Goal: Check status: Check status

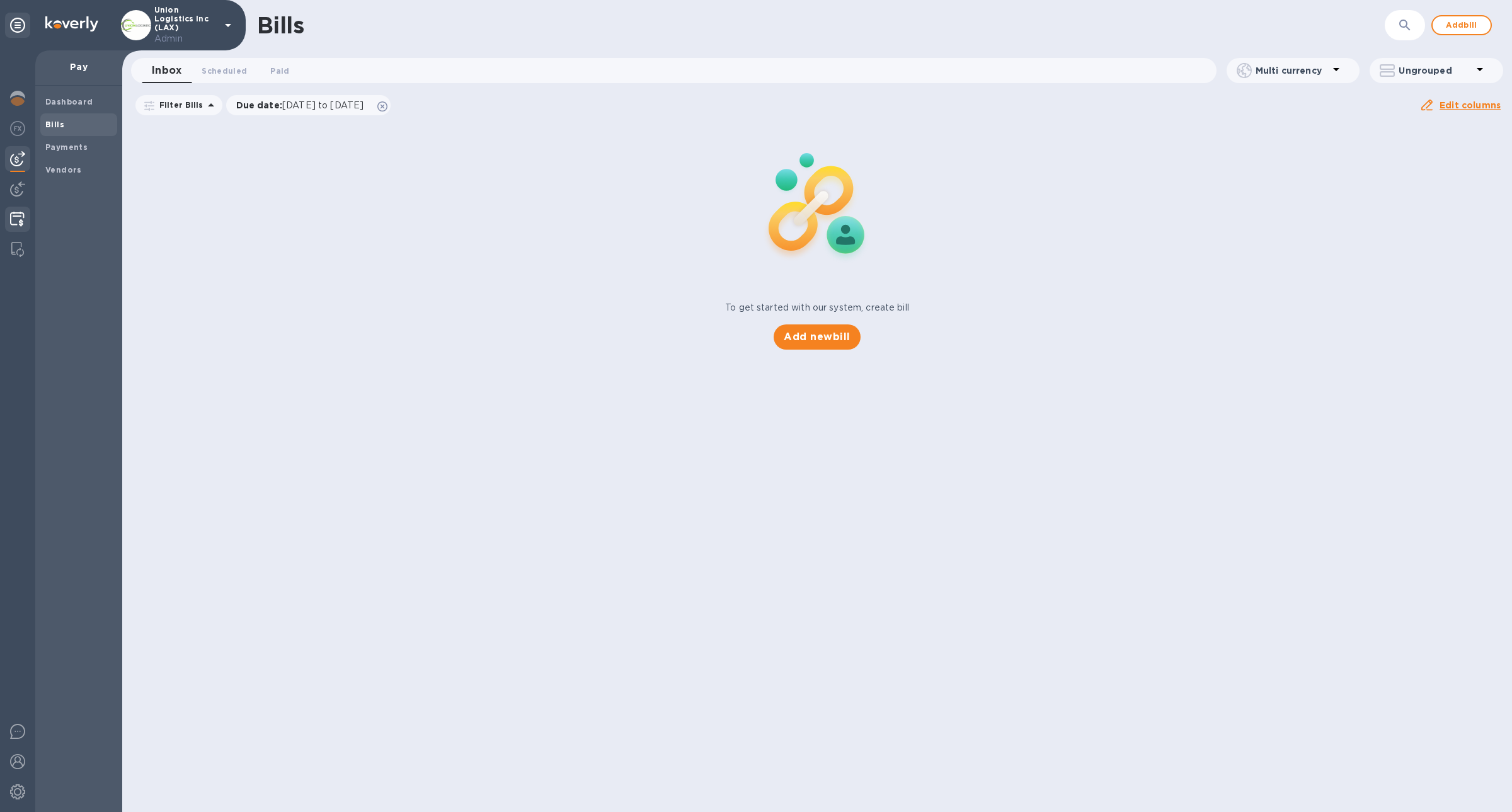
click at [13, 212] on img at bounding box center [18, 219] width 15 height 15
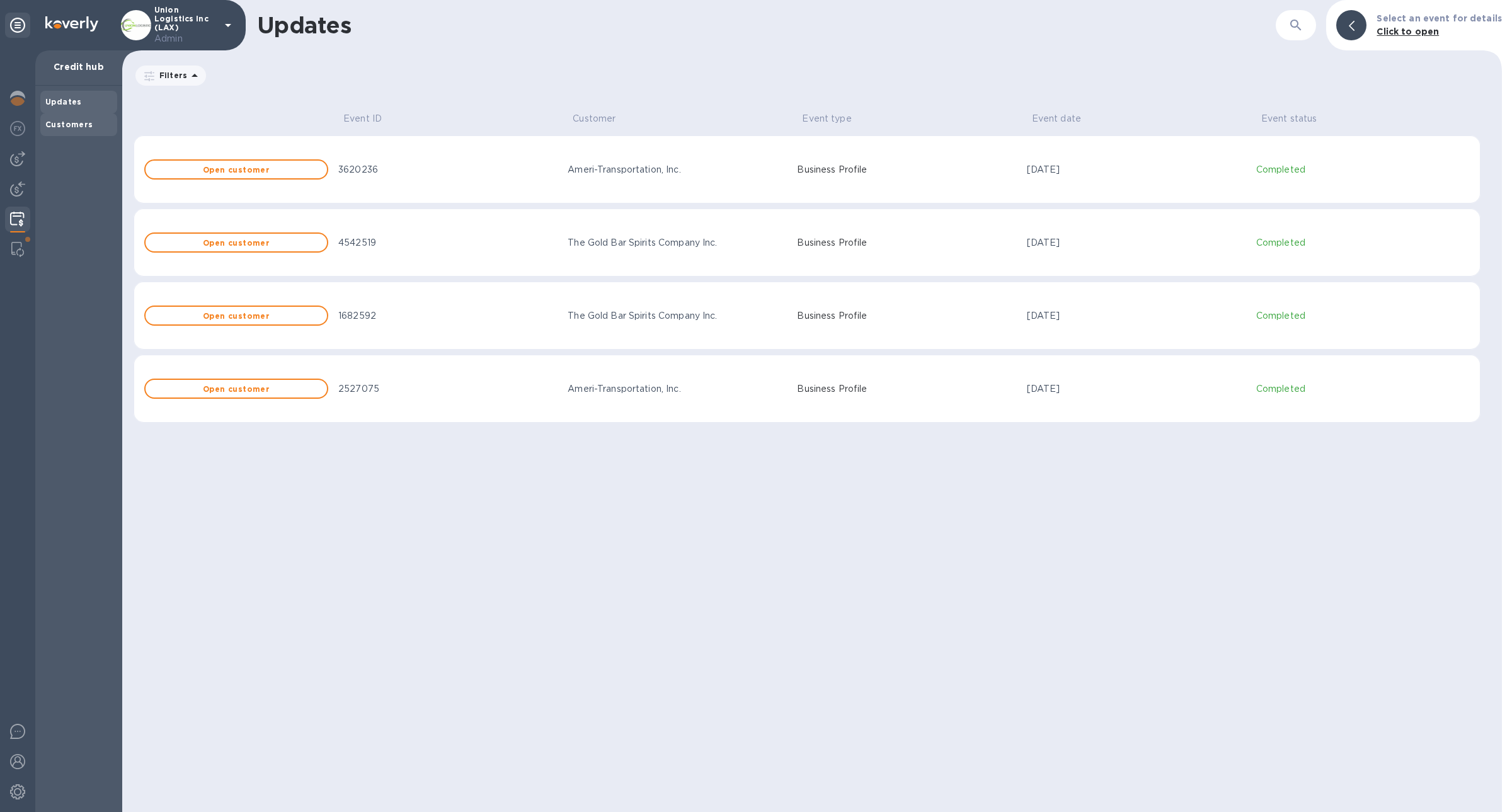
click at [85, 134] on div "Customers" at bounding box center [78, 125] width 77 height 22
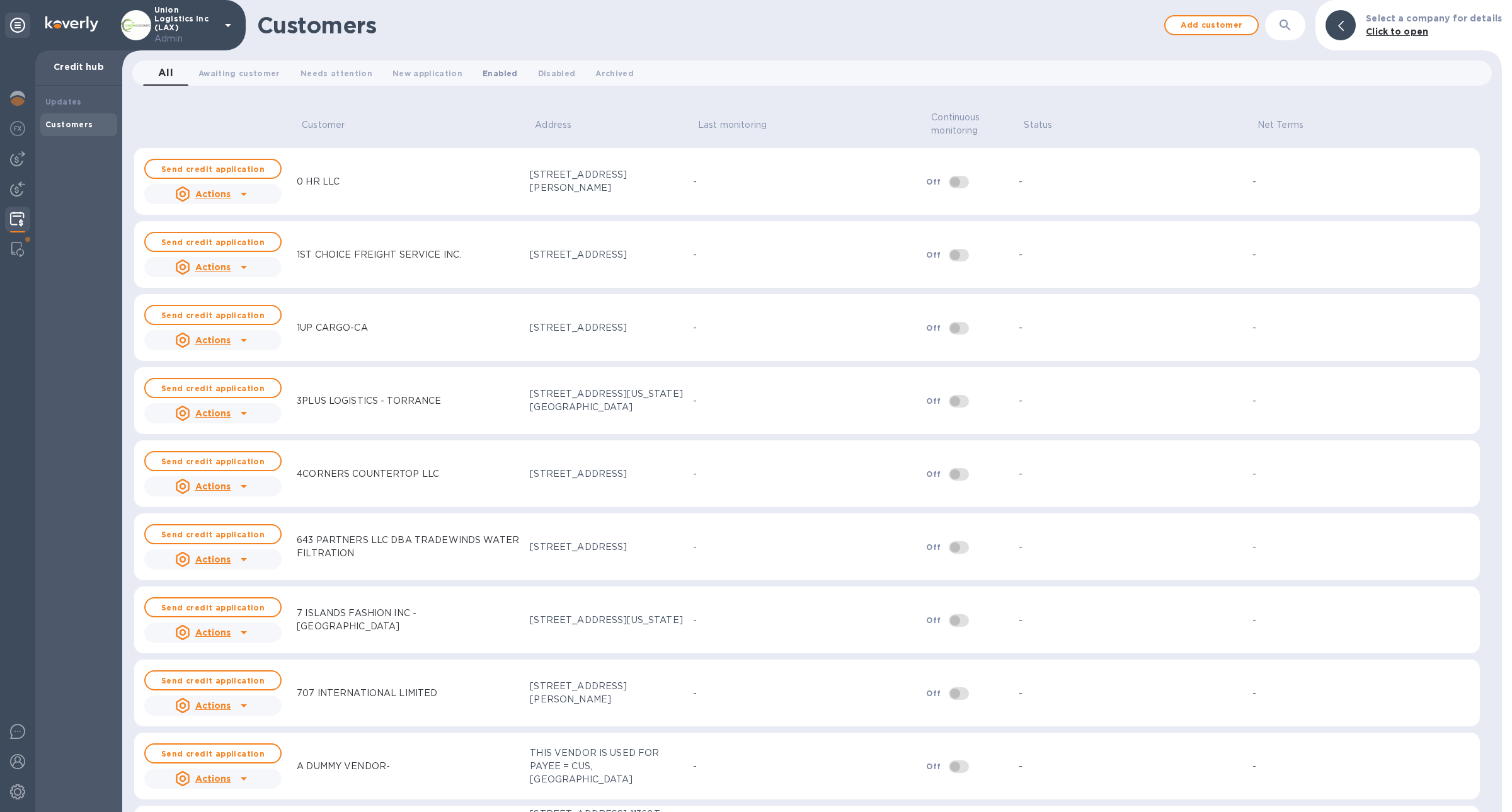
click at [482, 74] on span "Enabled 0" at bounding box center [499, 74] width 34 height 13
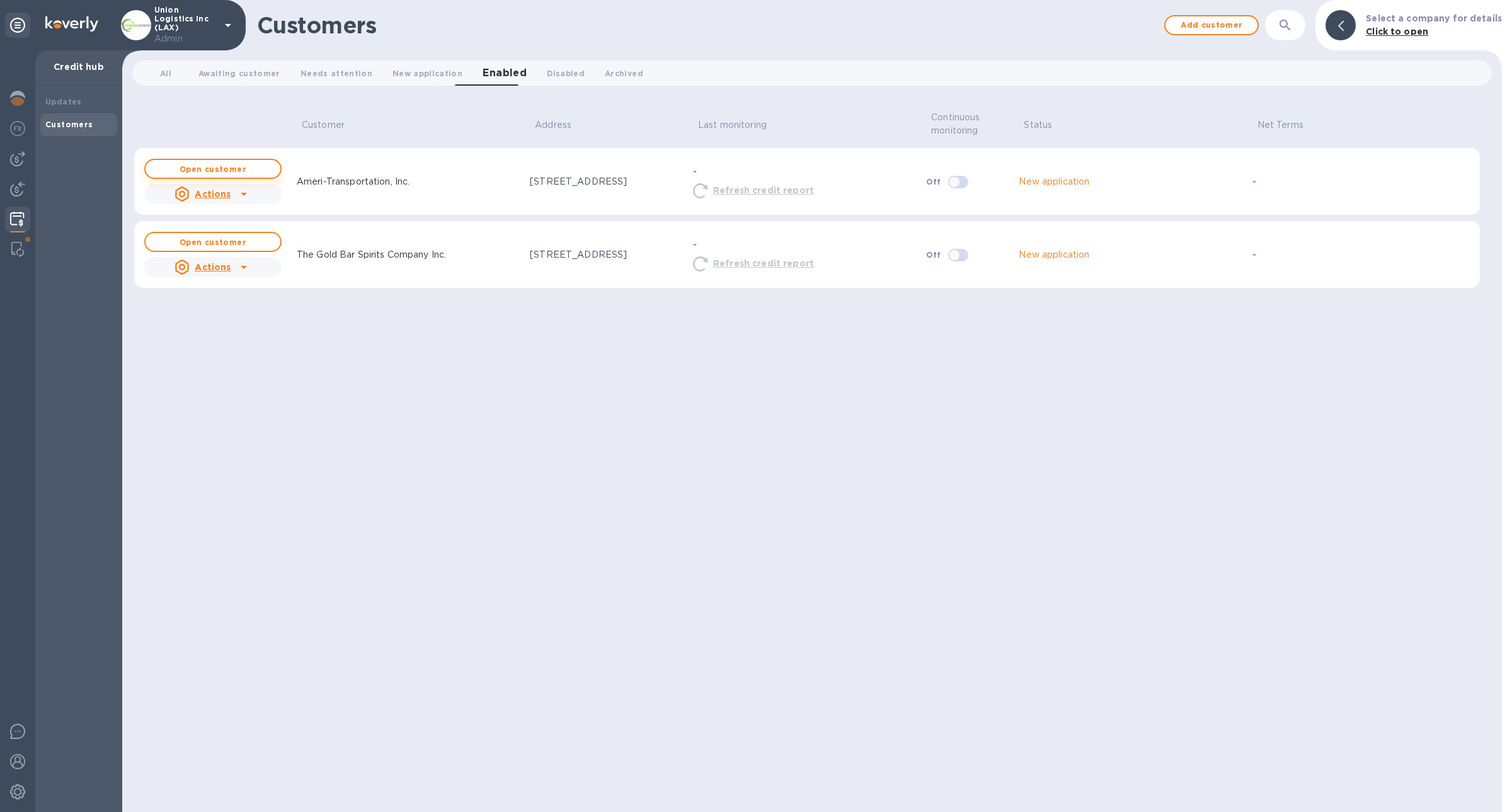
click at [193, 163] on button "Open customer" at bounding box center [212, 169] width 137 height 20
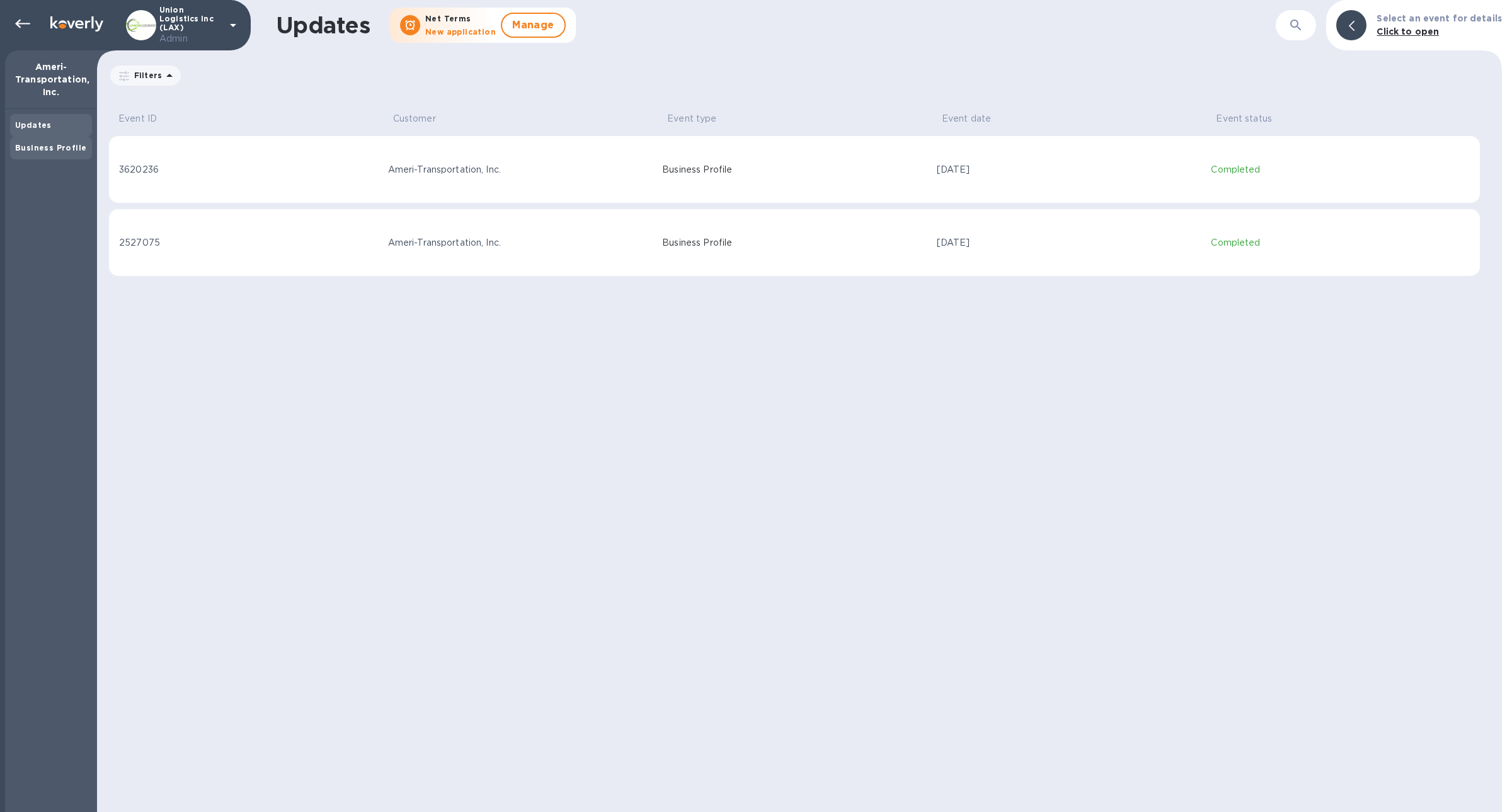
click at [77, 156] on div "Business Profile" at bounding box center [51, 148] width 82 height 22
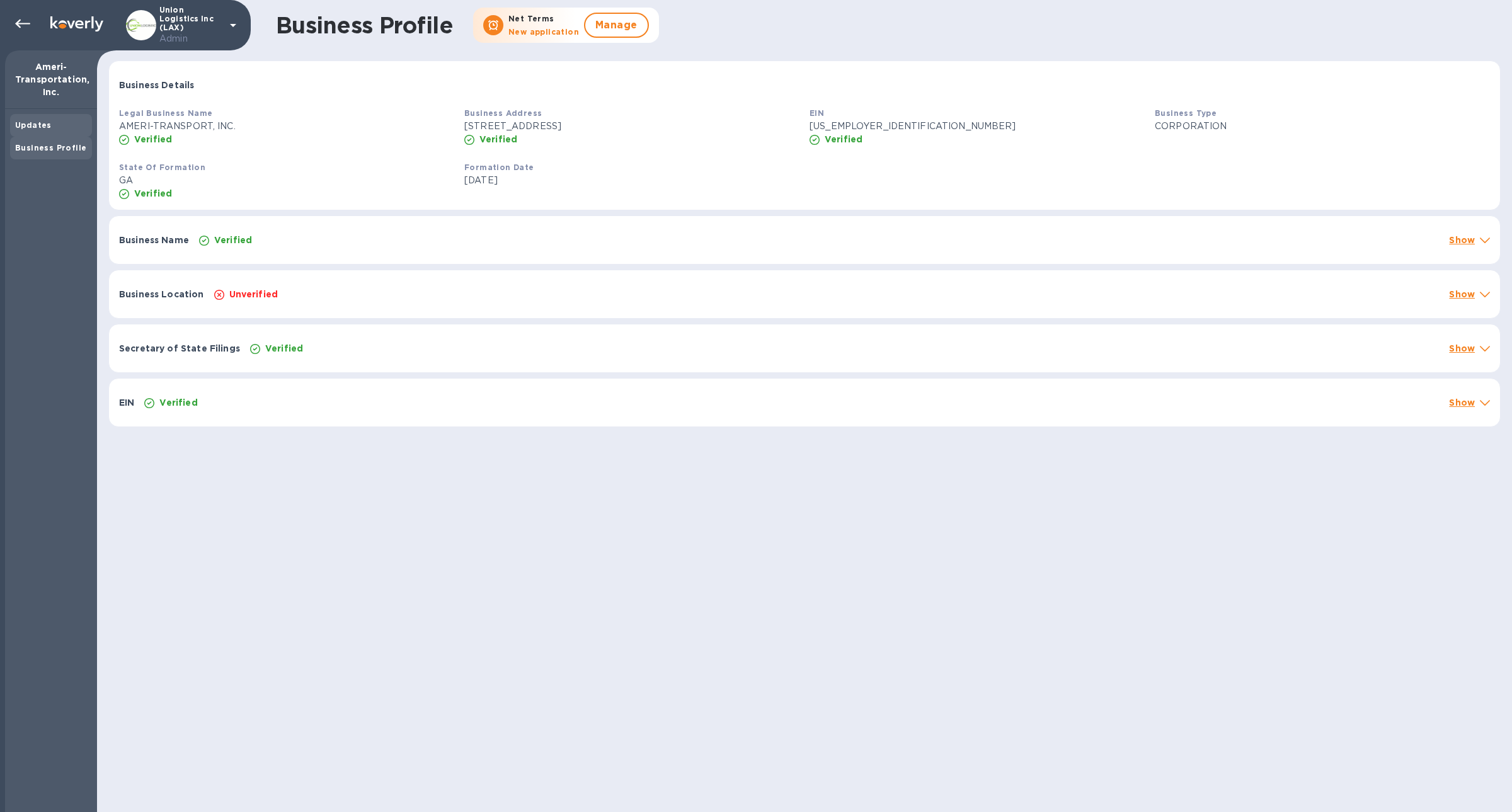
click at [51, 116] on div "Updates" at bounding box center [51, 125] width 82 height 22
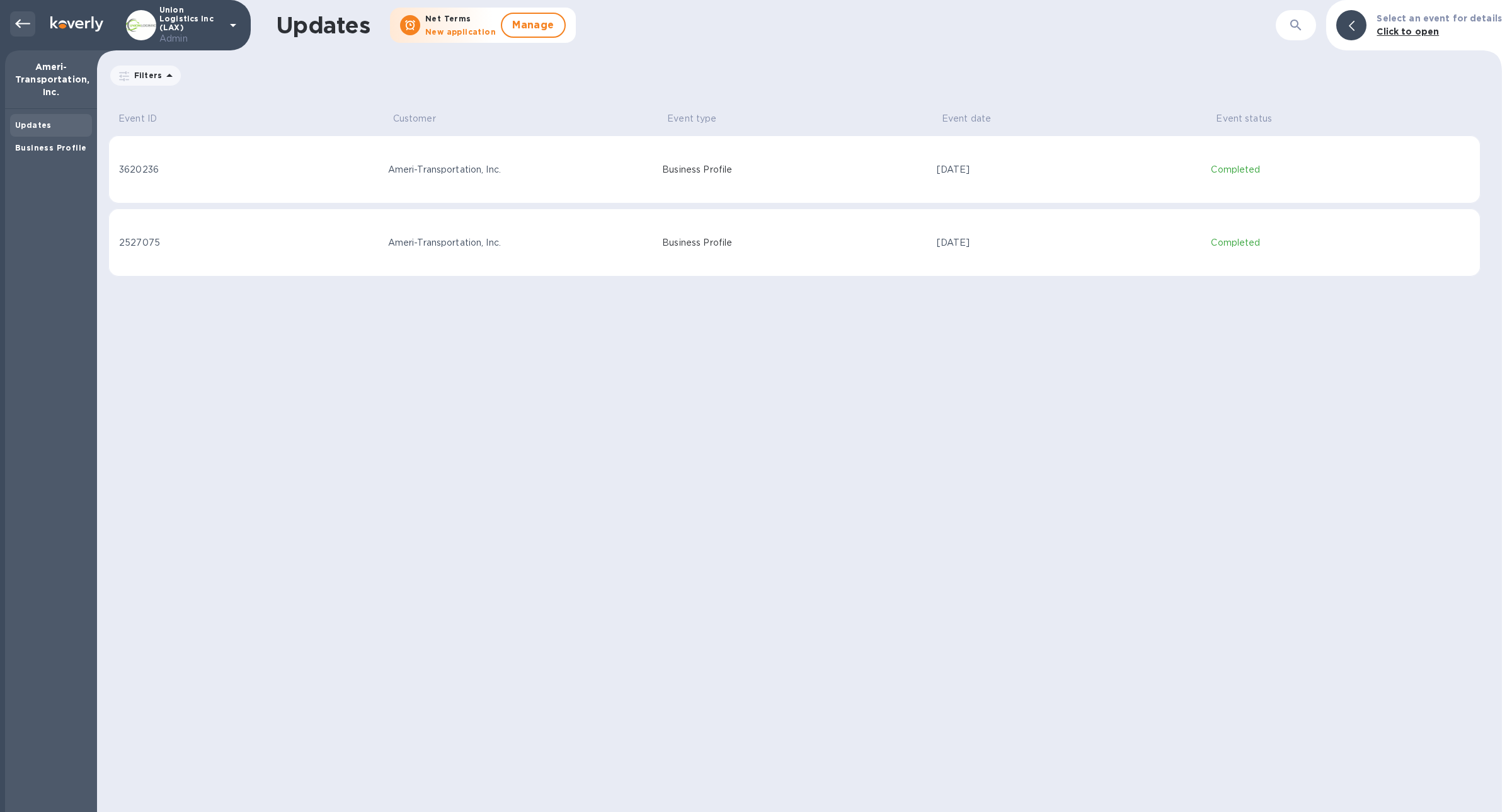
click at [26, 28] on icon at bounding box center [22, 24] width 15 height 15
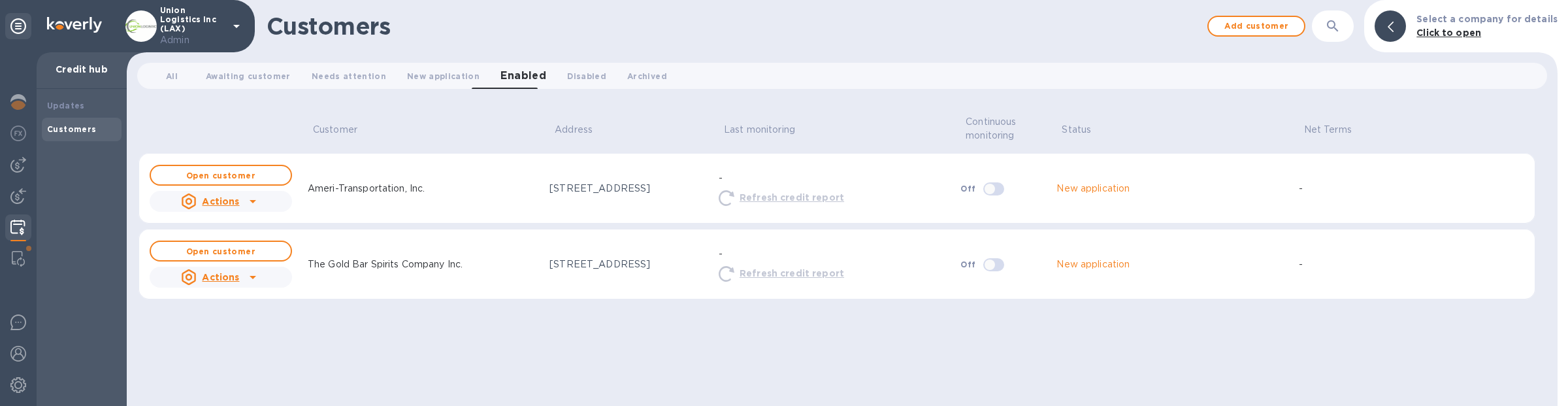
click at [249, 199] on icon at bounding box center [253, 201] width 15 height 15
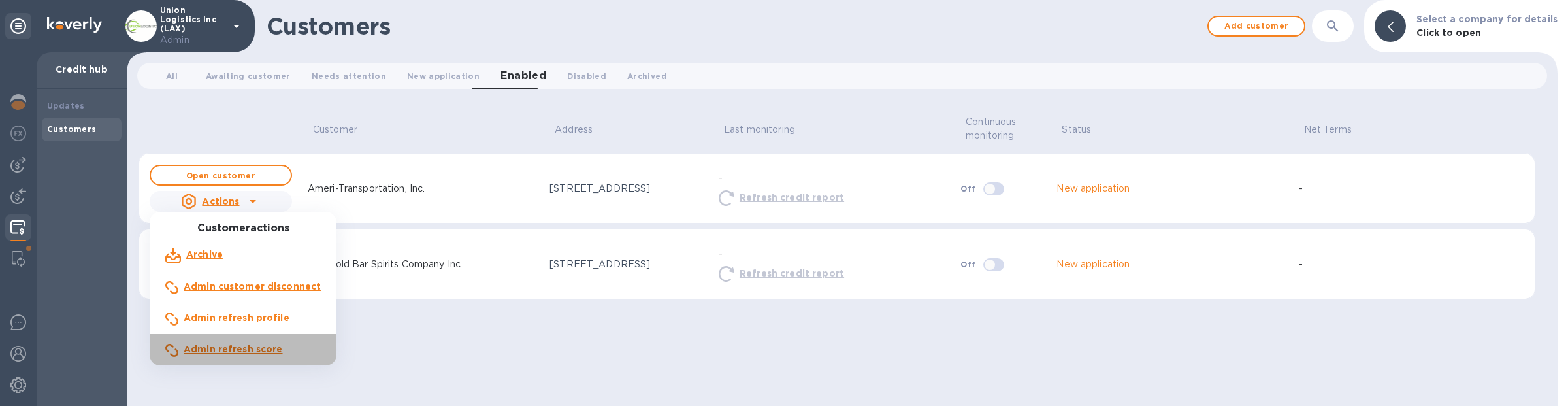
click at [247, 349] on b "Admin refresh score" at bounding box center [233, 349] width 99 height 11
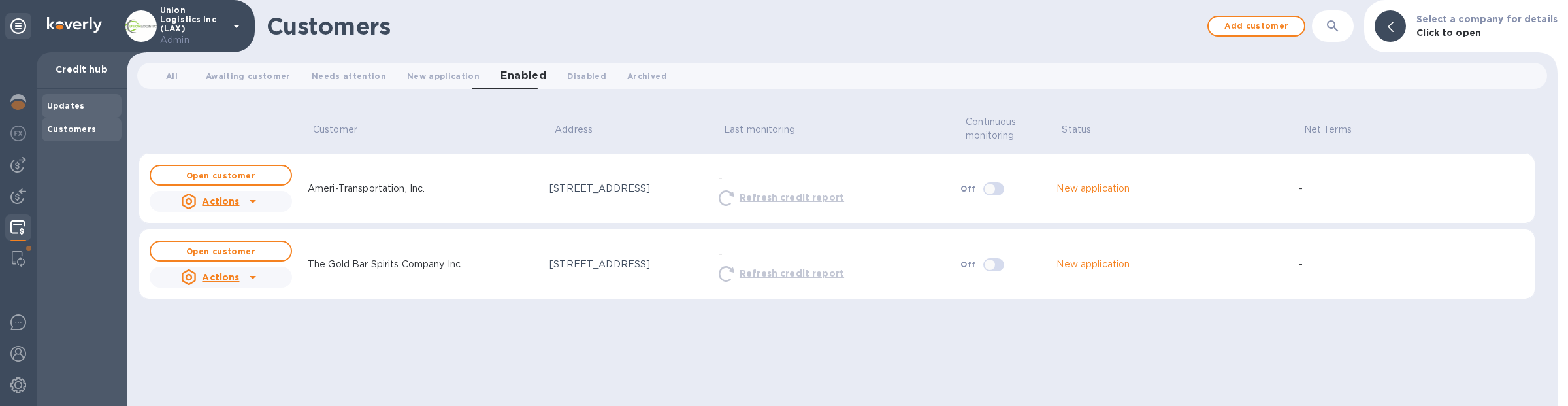
click at [82, 102] on div "Updates" at bounding box center [82, 106] width 70 height 14
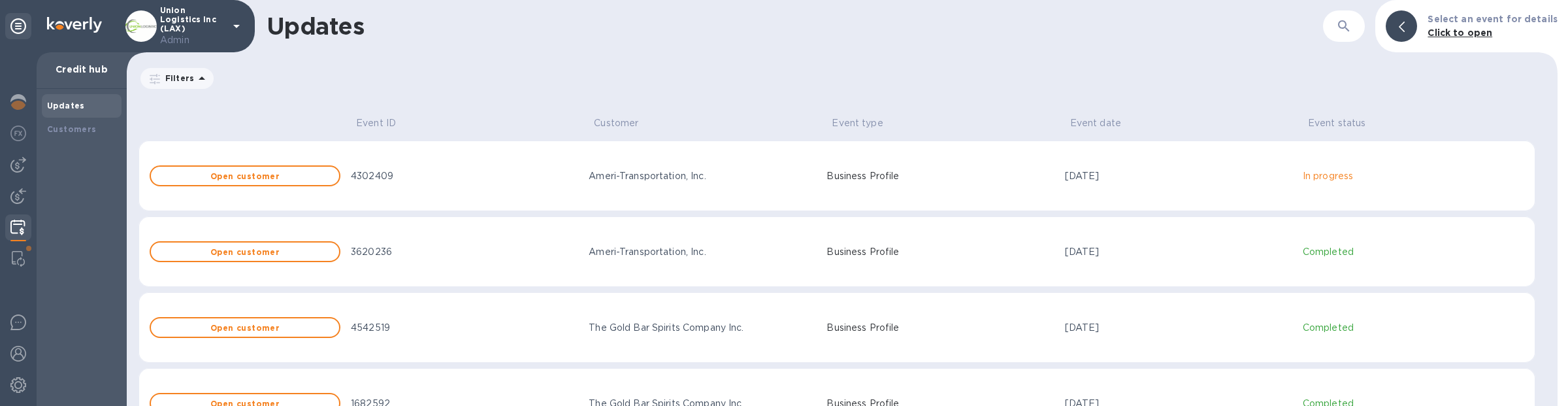
click at [1122, 190] on td "[DATE]" at bounding box center [1178, 175] width 238 height 71
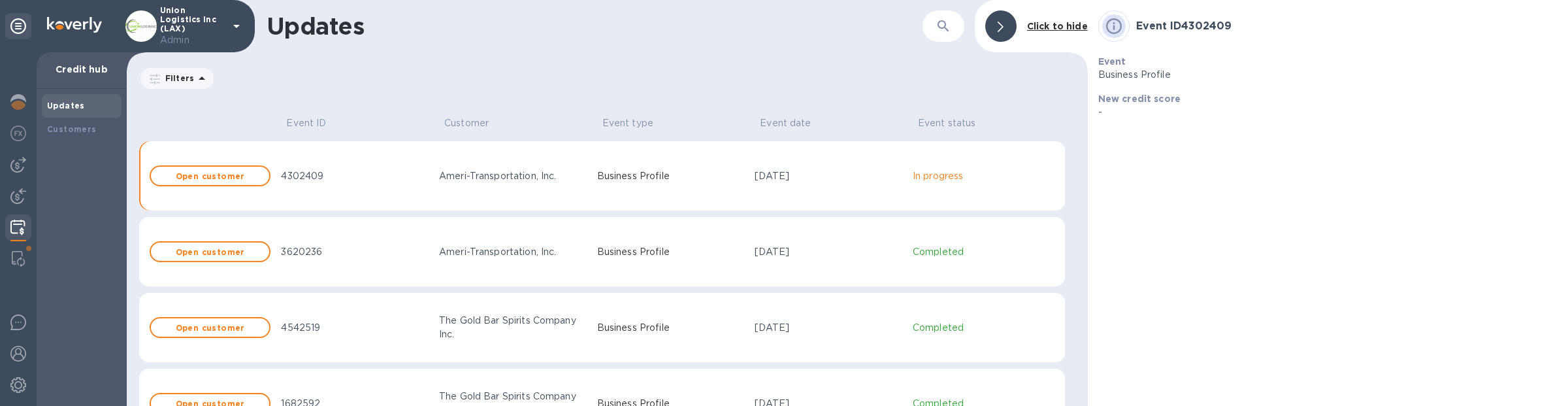
click at [629, 256] on p "Business Profile" at bounding box center [670, 252] width 148 height 14
click at [673, 197] on td "Business Profile" at bounding box center [671, 175] width 158 height 71
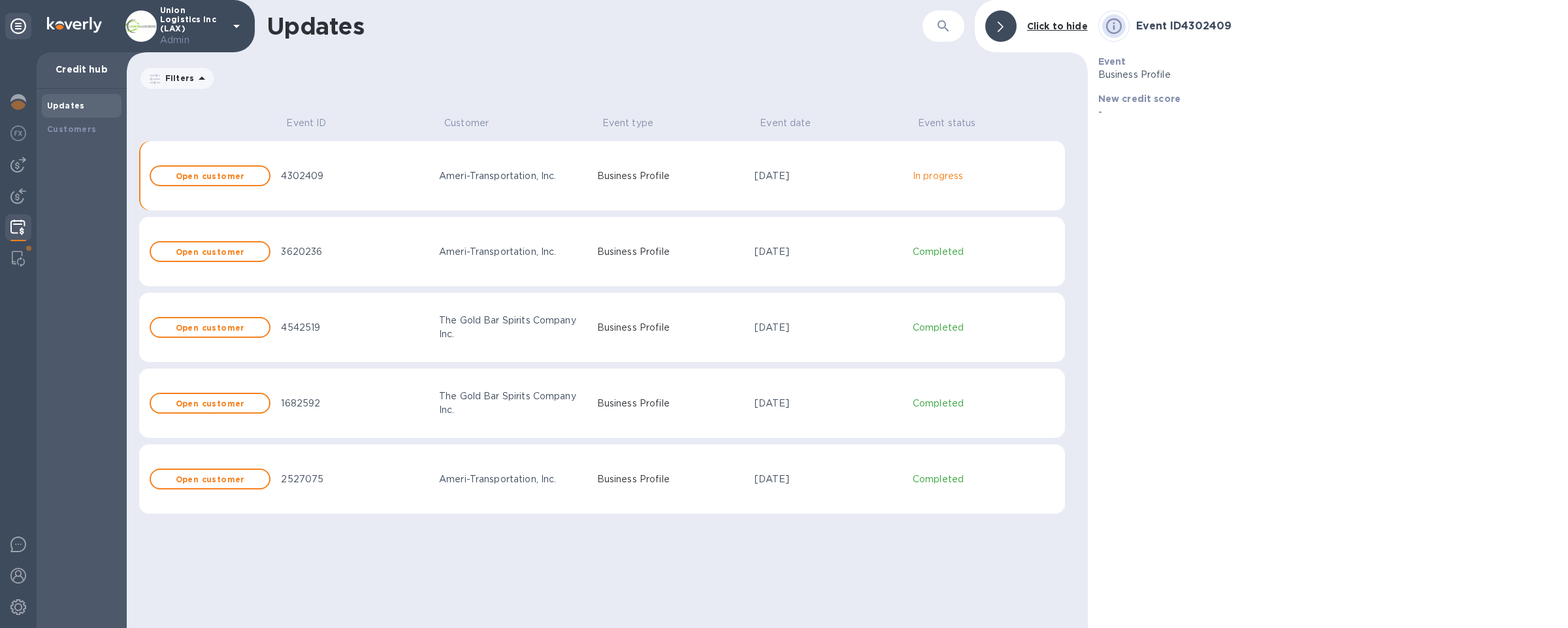
click at [225, 21] on div "Union Logistics Inc (LAX) Admin" at bounding box center [184, 26] width 119 height 42
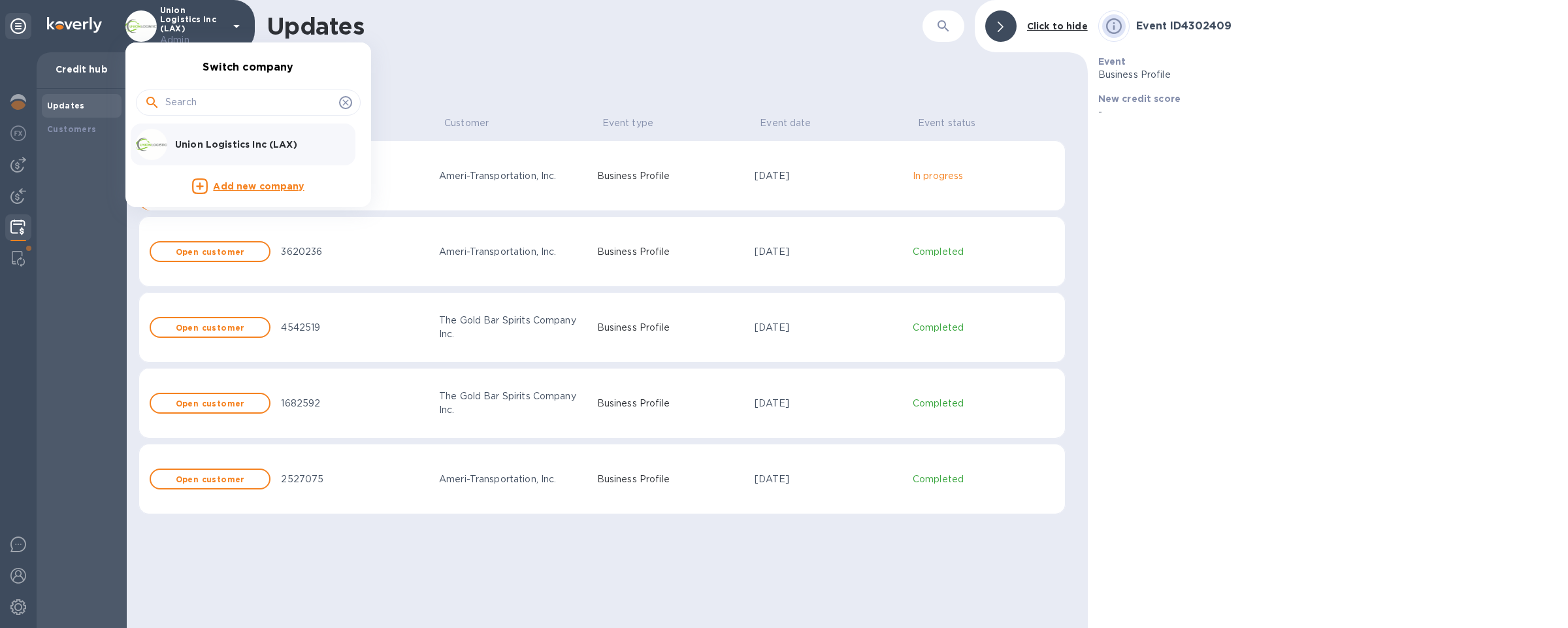
click at [429, 68] on div at bounding box center [784, 314] width 1568 height 628
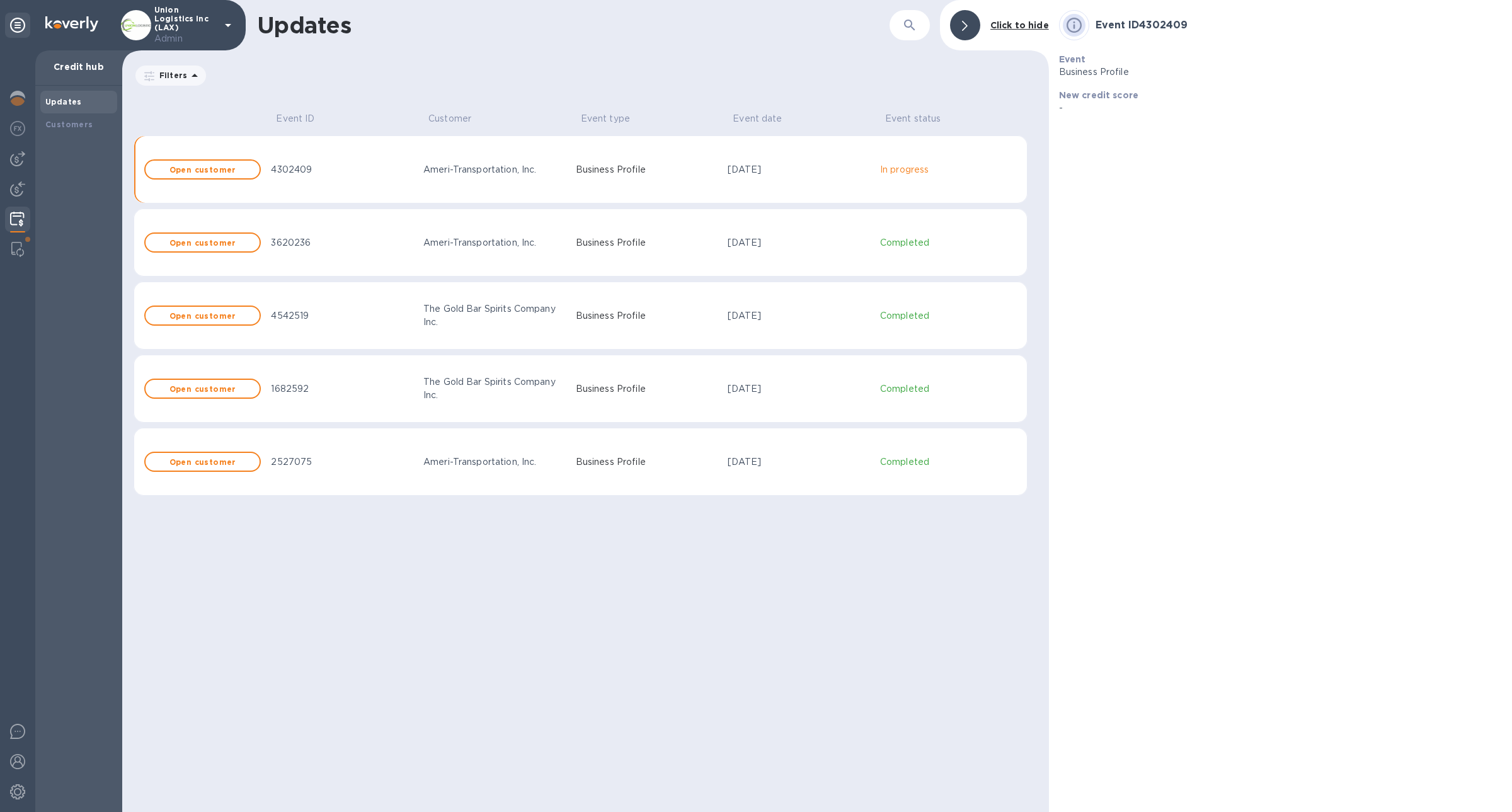
click at [21, 233] on div at bounding box center [17, 221] width 24 height 28
